Goal: Navigation & Orientation: Find specific page/section

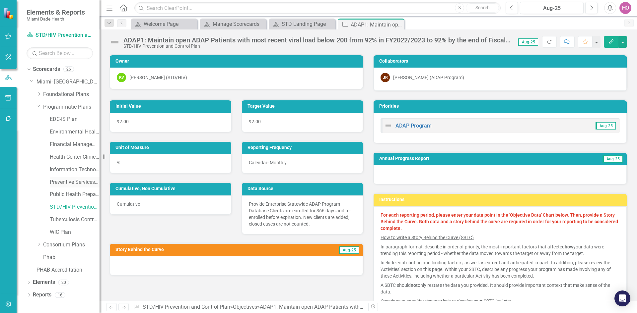
click at [59, 182] on link "Preventive Services Plan" at bounding box center [75, 183] width 50 height 8
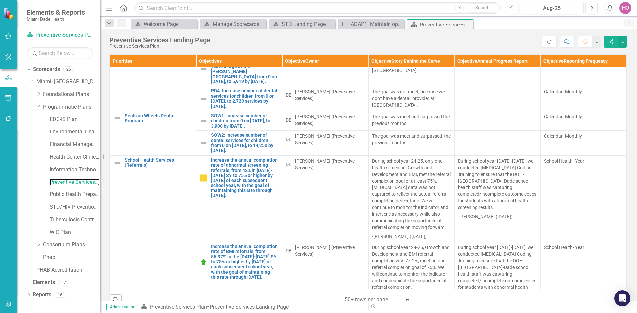
scroll to position [962, 0]
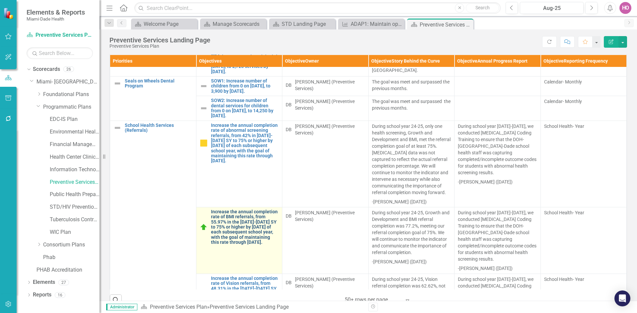
click at [239, 245] on link "Increase the annual completion rate of BMI referrals, from 55.97% in the [DATE]…" at bounding box center [245, 228] width 68 height 36
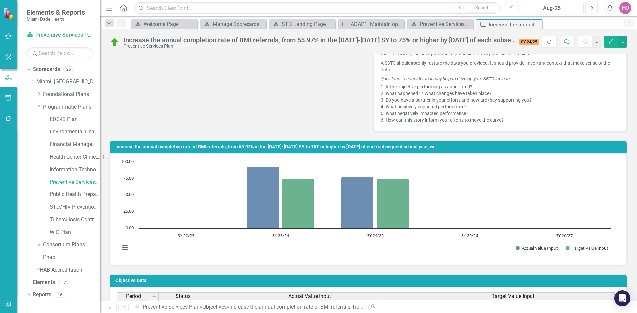
scroll to position [299, 0]
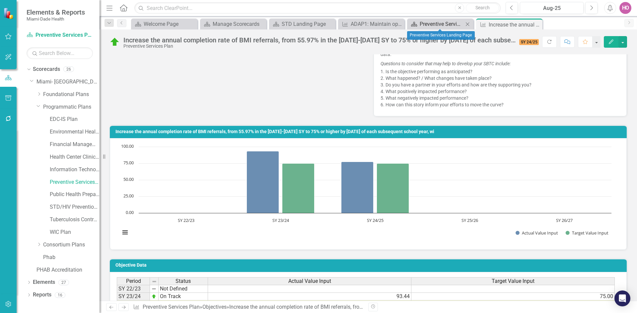
click at [430, 25] on div "Preventive Services Landing Page" at bounding box center [442, 24] width 44 height 8
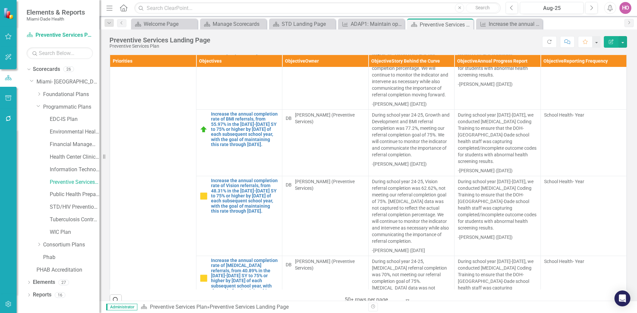
scroll to position [1061, 0]
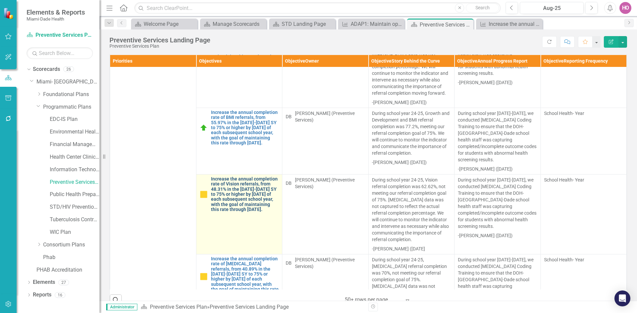
click at [230, 213] on link "Increase the annual completion rate of Vision referrals, from 48.31% in the [DA…" at bounding box center [245, 195] width 68 height 36
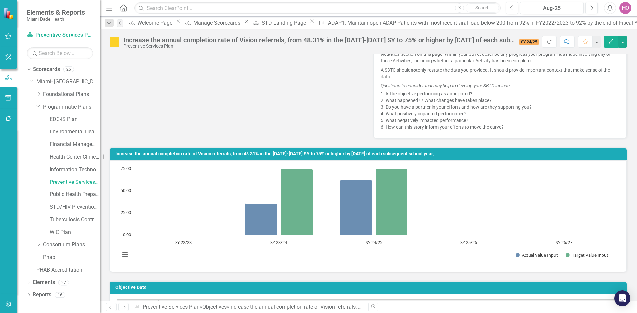
scroll to position [332, 0]
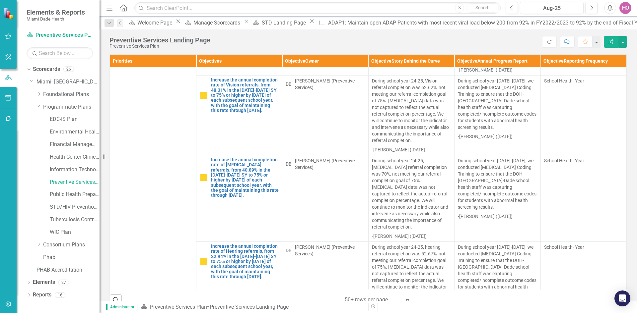
scroll to position [1161, 0]
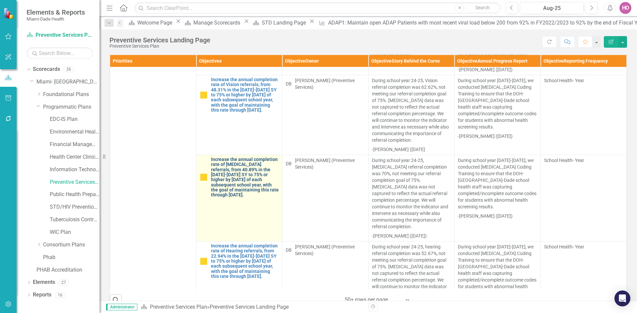
click at [243, 198] on link "Increase the annual completion rate of [MEDICAL_DATA] referrals, from 40.89% in…" at bounding box center [245, 177] width 68 height 41
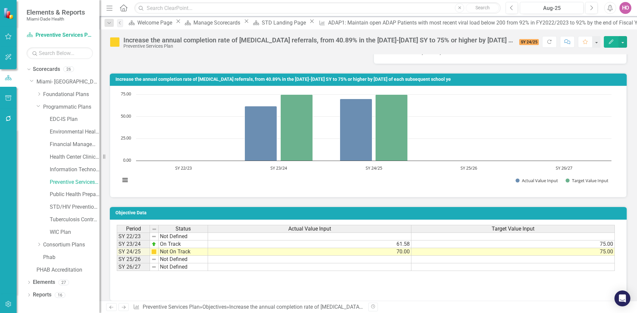
scroll to position [365, 0]
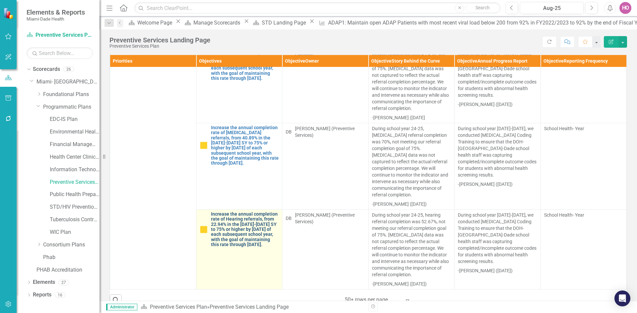
scroll to position [1205, 0]
click at [243, 230] on link "Increase the annual completion rate of Hearing referrals, from 22.94% in the [D…" at bounding box center [245, 230] width 68 height 36
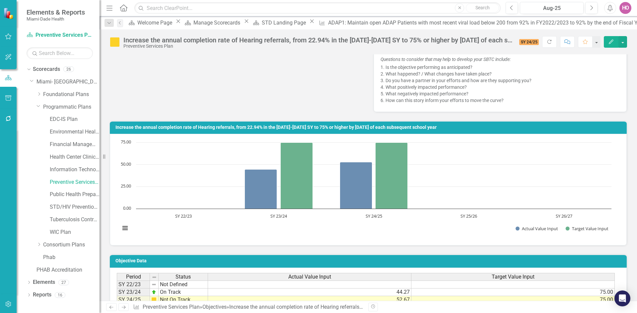
scroll to position [398, 0]
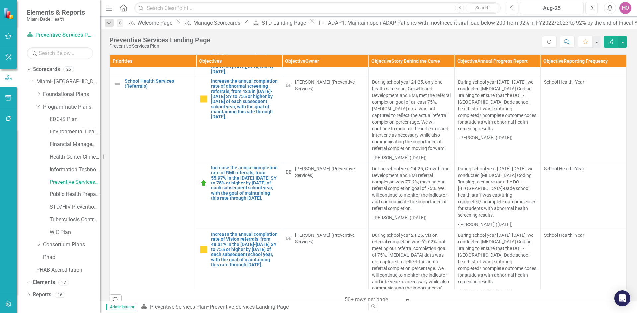
scroll to position [973, 0]
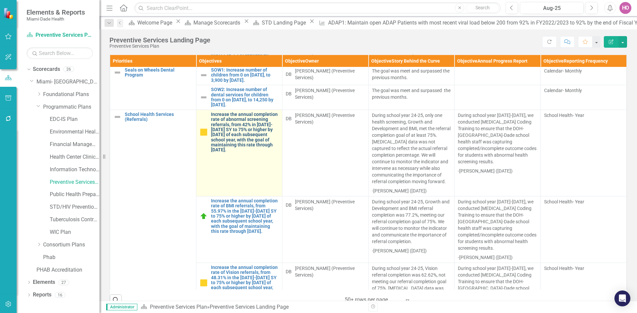
click at [239, 153] on link "Increase the annual completion rate of abnormal screening referrals, from 42% i…" at bounding box center [245, 132] width 68 height 41
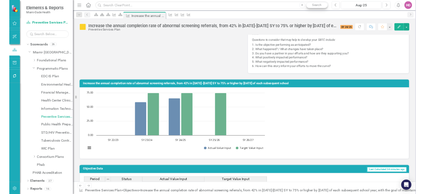
scroll to position [405, 0]
